Goal: Transaction & Acquisition: Purchase product/service

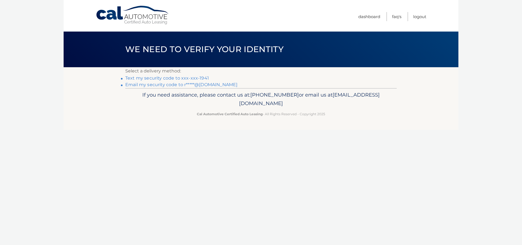
click at [184, 76] on link "Text my security code to xxx-xxx-1941" at bounding box center [167, 77] width 84 height 5
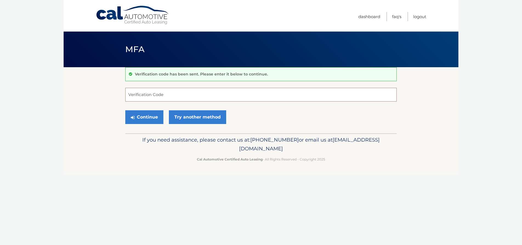
click at [228, 95] on input "Verification Code" at bounding box center [260, 95] width 271 height 14
type input "010039"
click at [157, 119] on button "Continue" at bounding box center [144, 117] width 38 height 14
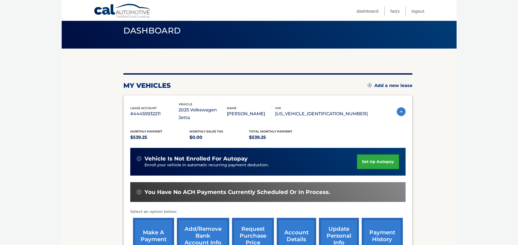
scroll to position [81, 0]
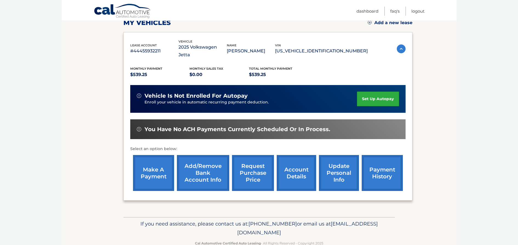
click at [148, 164] on link "make a payment" at bounding box center [153, 173] width 41 height 36
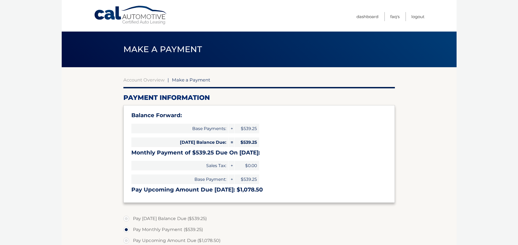
select select "Zjc0MDBhNzctZjU2Ny00N2Q4LTliYzctZmU3YWRlNmE5Yzdk"
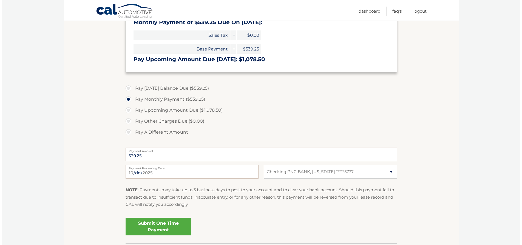
scroll to position [146, 0]
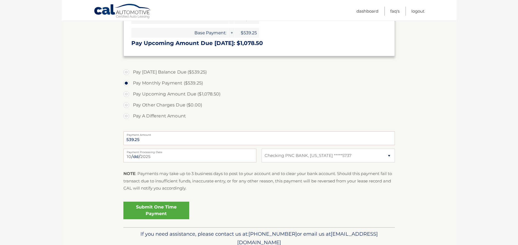
click at [149, 205] on link "Submit One Time Payment" at bounding box center [156, 210] width 66 height 18
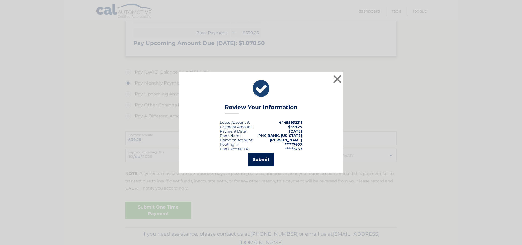
click at [264, 161] on button "Submit" at bounding box center [260, 159] width 25 height 13
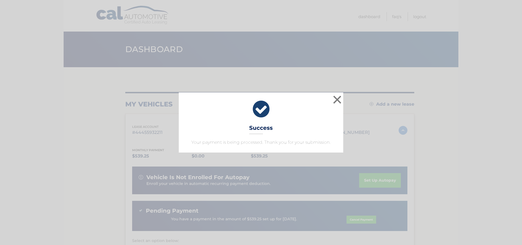
click at [336, 98] on button "×" at bounding box center [336, 99] width 11 height 11
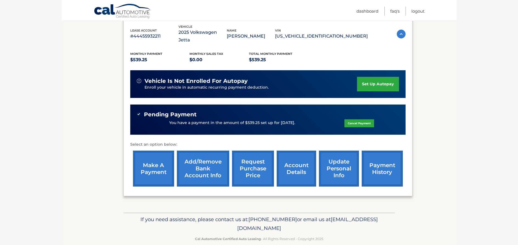
scroll to position [47, 0]
